Goal: Find specific page/section

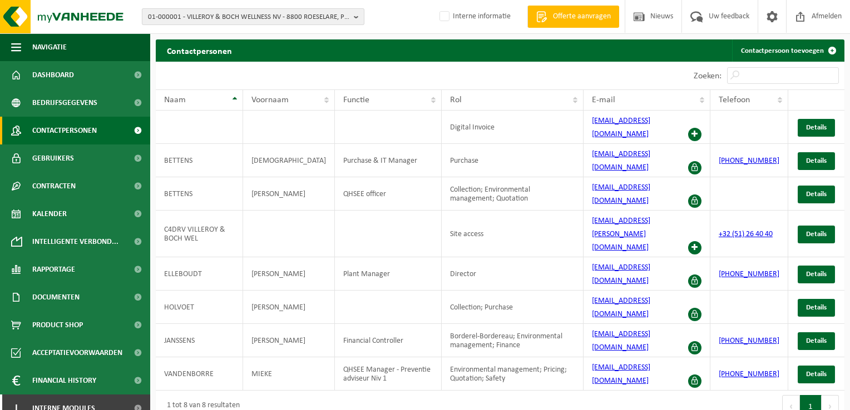
click at [256, 12] on span "01-000001 - VILLEROY & BOCH WELLNESS NV - 8800 ROESELARE, POPULIERSTRAAT 1" at bounding box center [248, 17] width 201 height 17
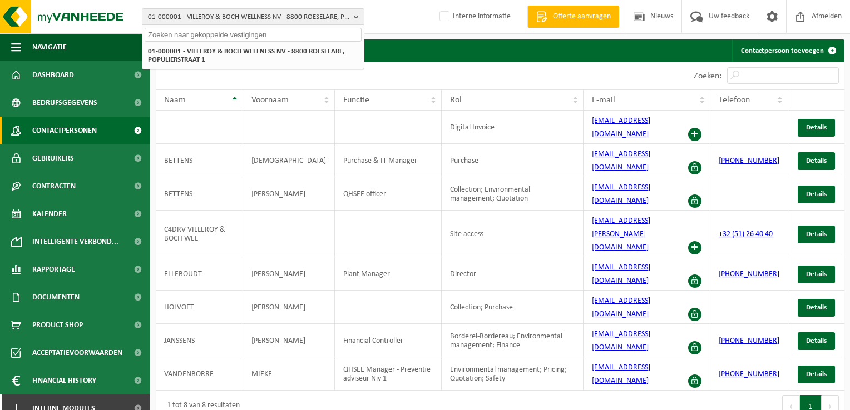
click at [237, 37] on input "text" at bounding box center [253, 35] width 217 height 14
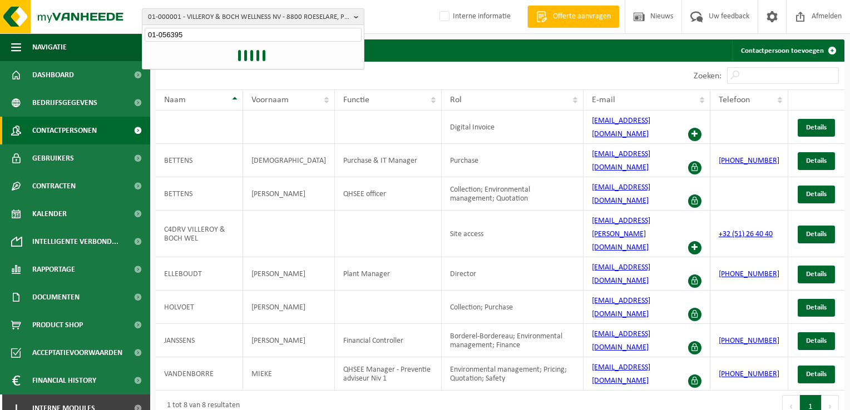
type input "01-056395"
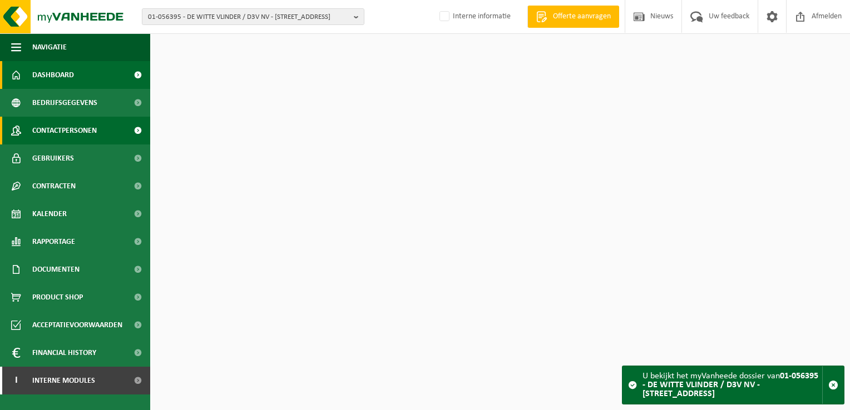
click at [75, 125] on span "Contactpersonen" at bounding box center [64, 131] width 65 height 28
